Goal: Task Accomplishment & Management: Use online tool/utility

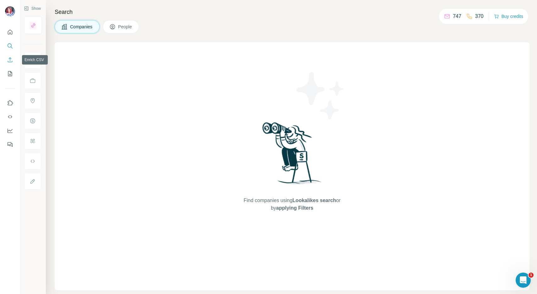
click at [10, 60] on icon "Enrich CSV" at bounding box center [10, 59] width 5 height 5
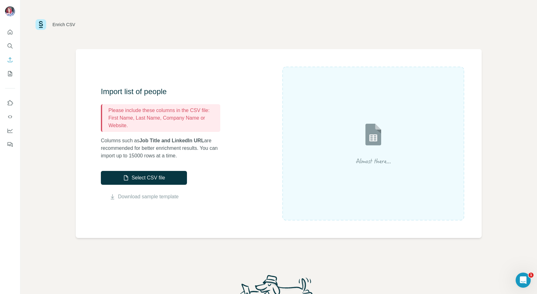
click at [375, 126] on img at bounding box center [373, 143] width 113 height 75
click at [178, 179] on button "Select CSV file" at bounding box center [144, 178] width 86 height 14
click at [123, 197] on link "Download sample template" at bounding box center [148, 197] width 61 height 8
click at [493, 55] on div "Enrich CSV Import list of people Please include these columns in the CSV file: …" at bounding box center [278, 147] width 517 height 294
click at [139, 176] on button "Select CSV file" at bounding box center [144, 178] width 86 height 14
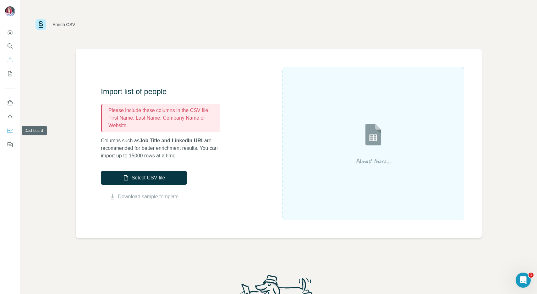
click at [9, 127] on icon "Dashboard" at bounding box center [10, 130] width 6 height 6
click at [333, 38] on div "Enrich CSV" at bounding box center [278, 24] width 517 height 49
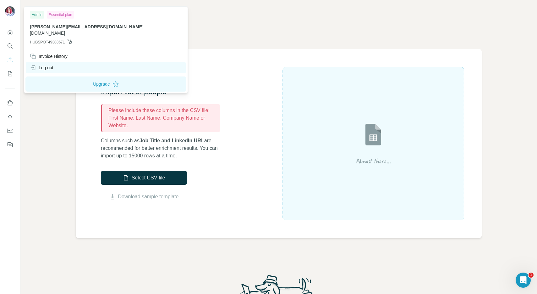
click at [52, 64] on div "Log out" at bounding box center [42, 67] width 24 height 6
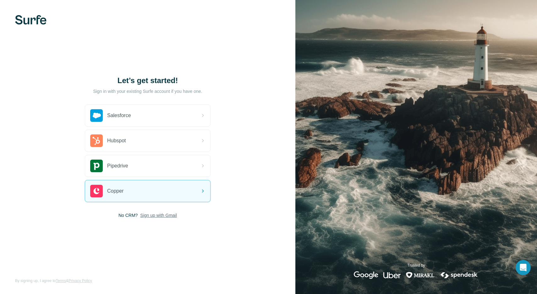
click at [148, 216] on span "Sign up with Gmail" at bounding box center [158, 215] width 37 height 6
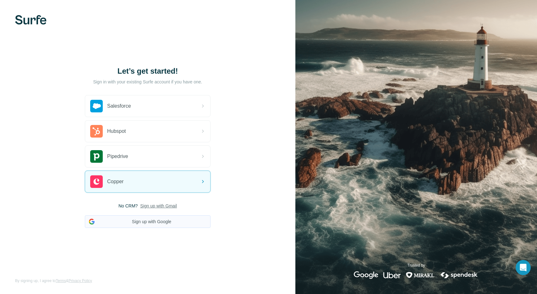
click at [146, 223] on button "Sign up with Google" at bounding box center [148, 221] width 126 height 13
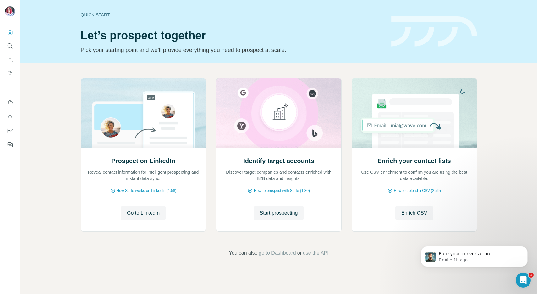
click at [526, 279] on icon "Open Intercom Messenger" at bounding box center [523, 280] width 10 height 10
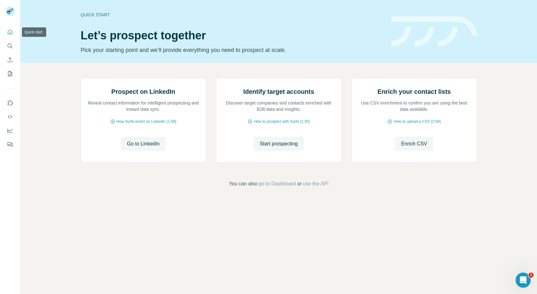
click at [9, 30] on icon "Quick start" at bounding box center [10, 32] width 5 height 5
click at [12, 58] on icon "Enrich CSV" at bounding box center [10, 60] width 6 height 6
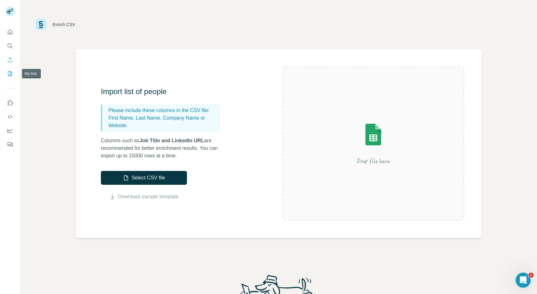
click at [9, 74] on icon "My lists" at bounding box center [10, 73] width 6 height 6
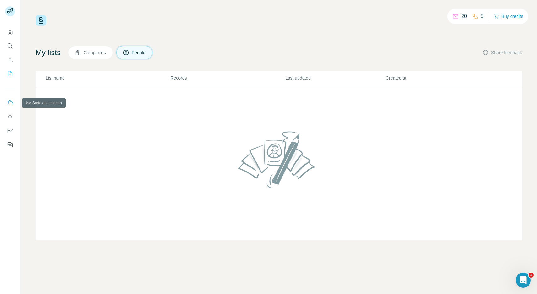
click at [10, 100] on icon "Use Surfe on LinkedIn" at bounding box center [10, 102] width 5 height 5
click at [526, 283] on div "Open Intercom Messenger" at bounding box center [523, 279] width 21 height 21
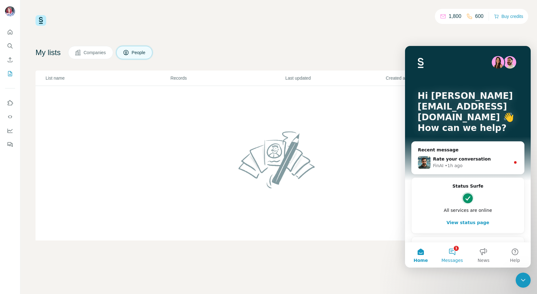
click at [456, 254] on button "1 Messages" at bounding box center [452, 254] width 31 height 25
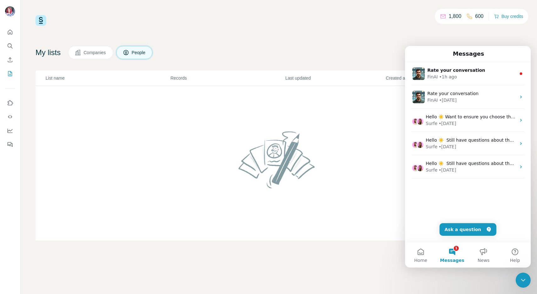
click at [453, 254] on button "1 Messages" at bounding box center [452, 254] width 31 height 25
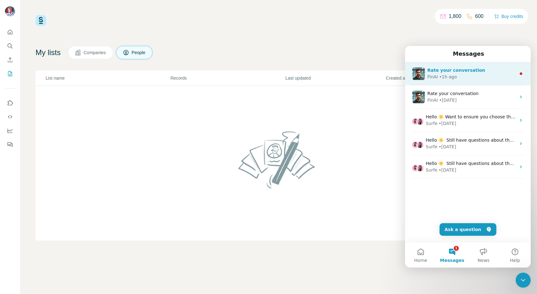
click at [500, 75] on div "FinAI • 1h ago" at bounding box center [471, 77] width 89 height 7
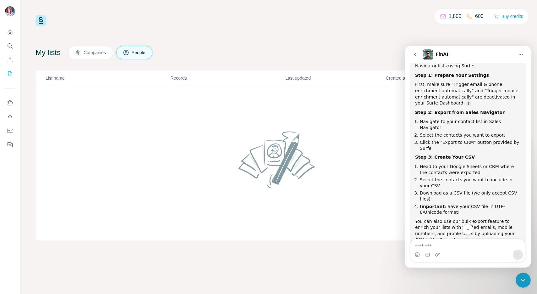
scroll to position [396, 0]
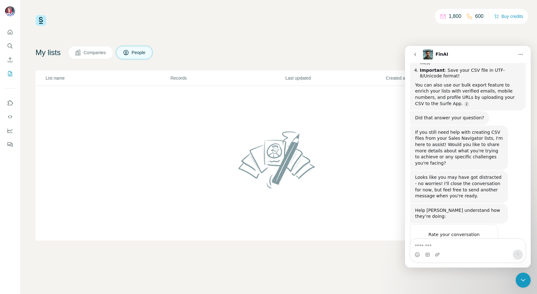
click at [471, 241] on span "Great" at bounding box center [468, 246] width 11 height 11
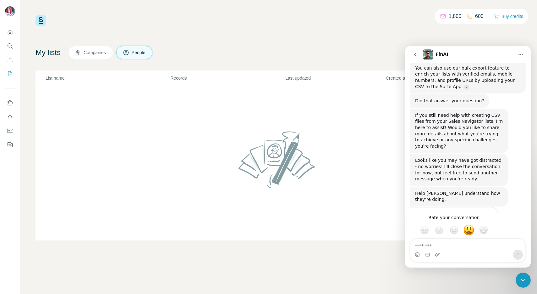
click at [201, 46] on div "My lists Companies People Share feedback" at bounding box center [279, 52] width 486 height 13
